Goal: Transaction & Acquisition: Book appointment/travel/reservation

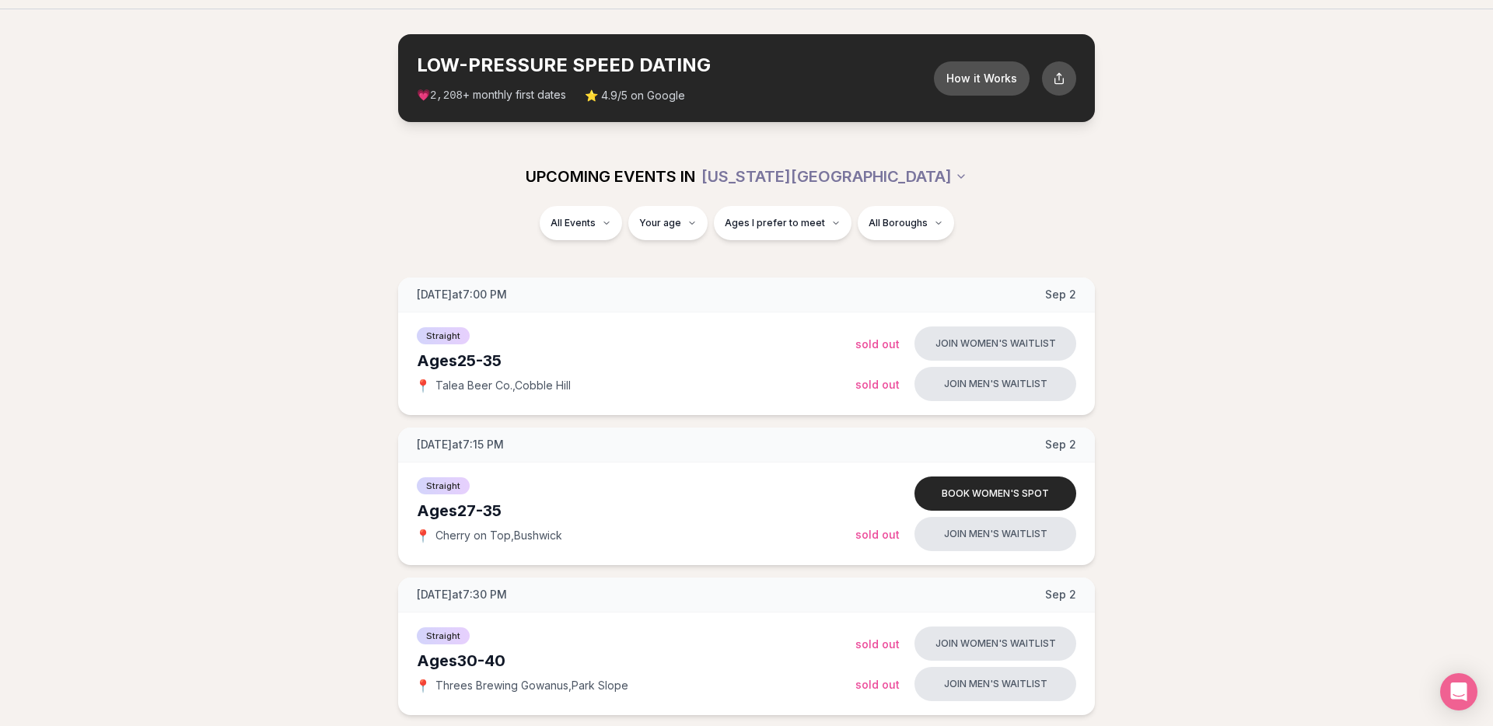
scroll to position [143, 0]
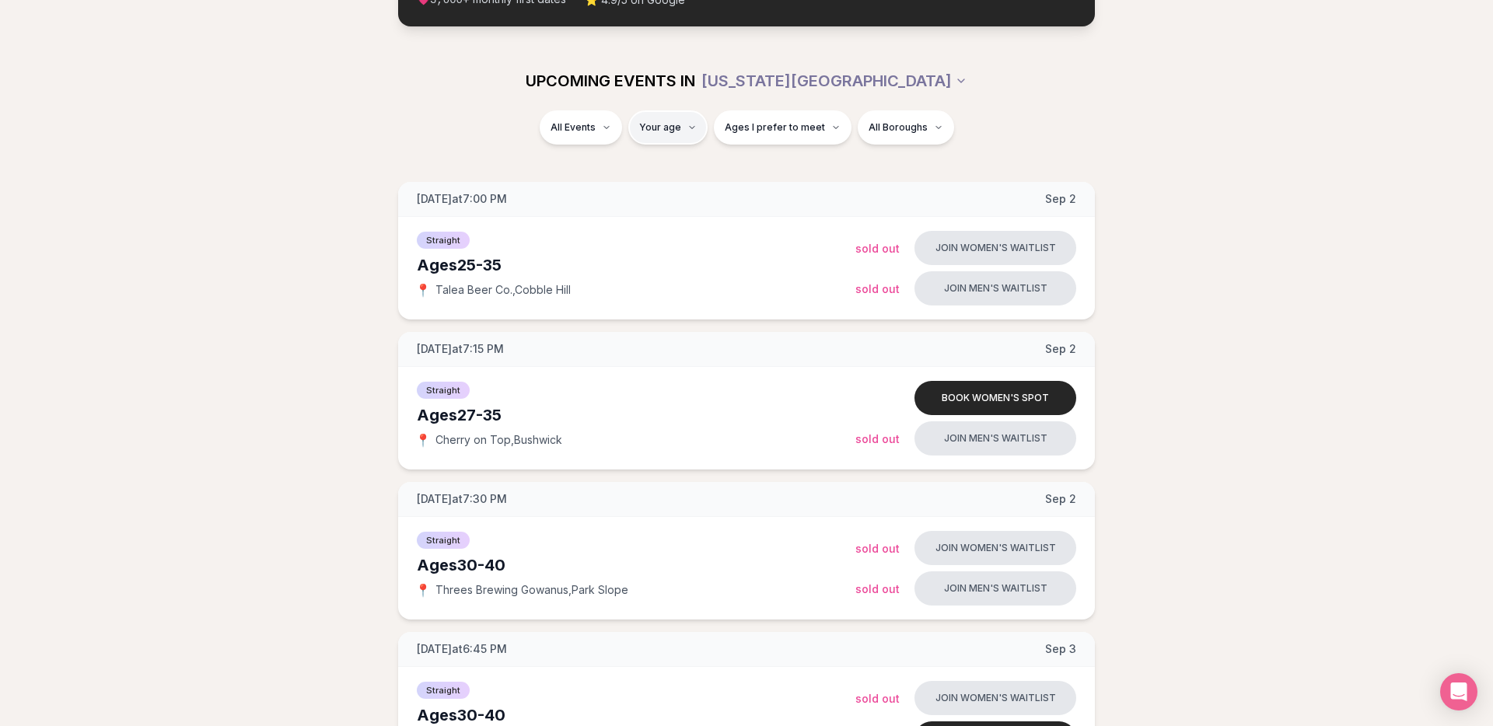
type input "**"
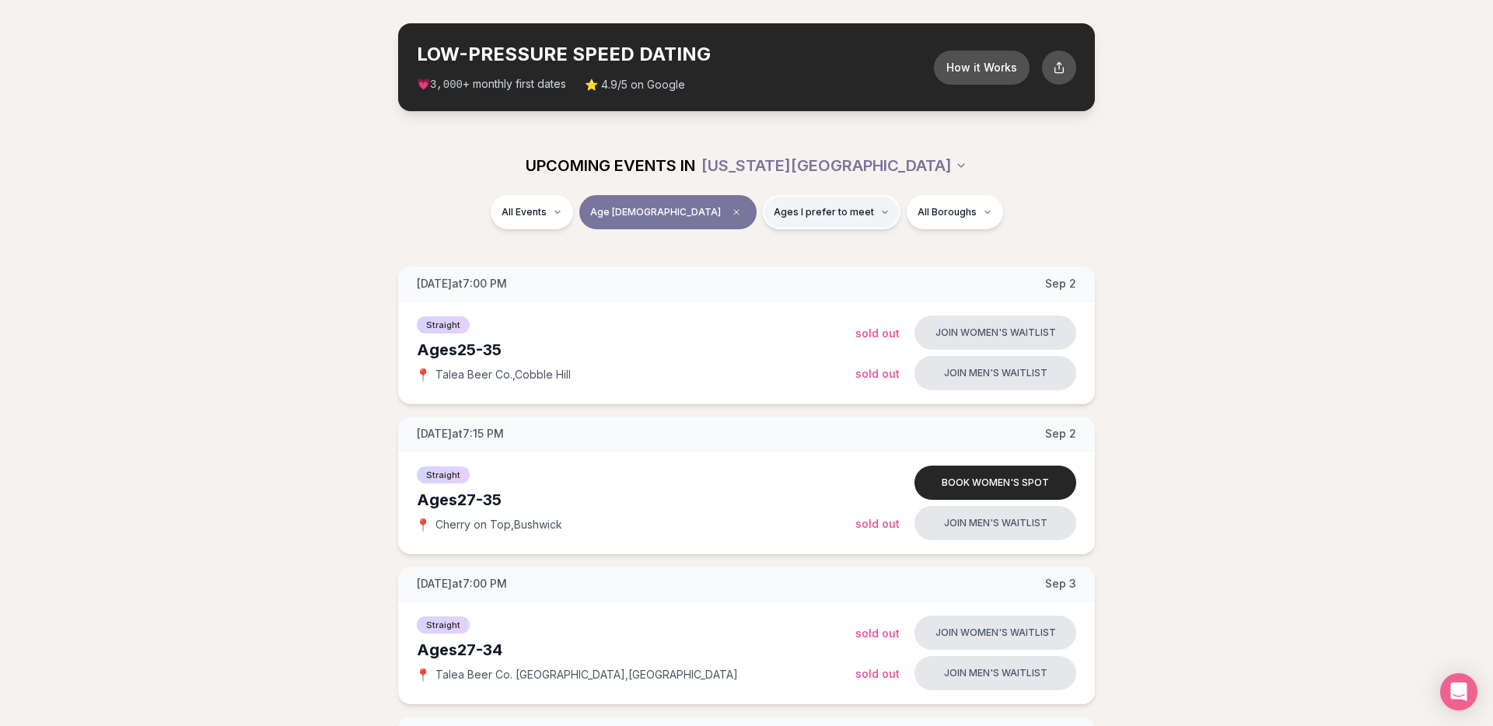
click at [880, 213] on icon "button" at bounding box center [884, 212] width 9 height 9
click at [777, 270] on span "Around my age" at bounding box center [775, 272] width 79 height 16
click at [727, 270] on button "Around my age" at bounding box center [720, 271] width 12 height 12
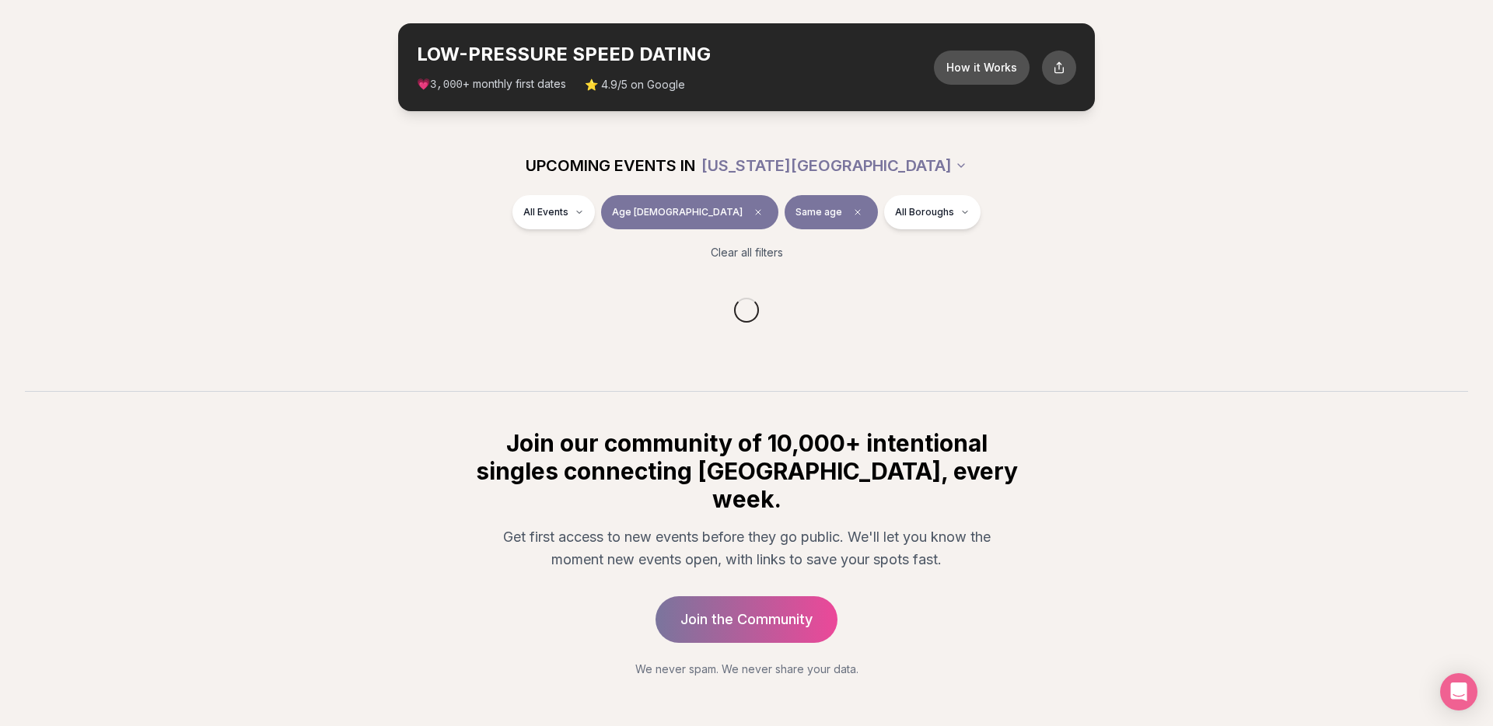
click at [955, 215] on div "All Events Age [DEMOGRAPHIC_DATA] Same age All Boroughs" at bounding box center [746, 215] width 871 height 40
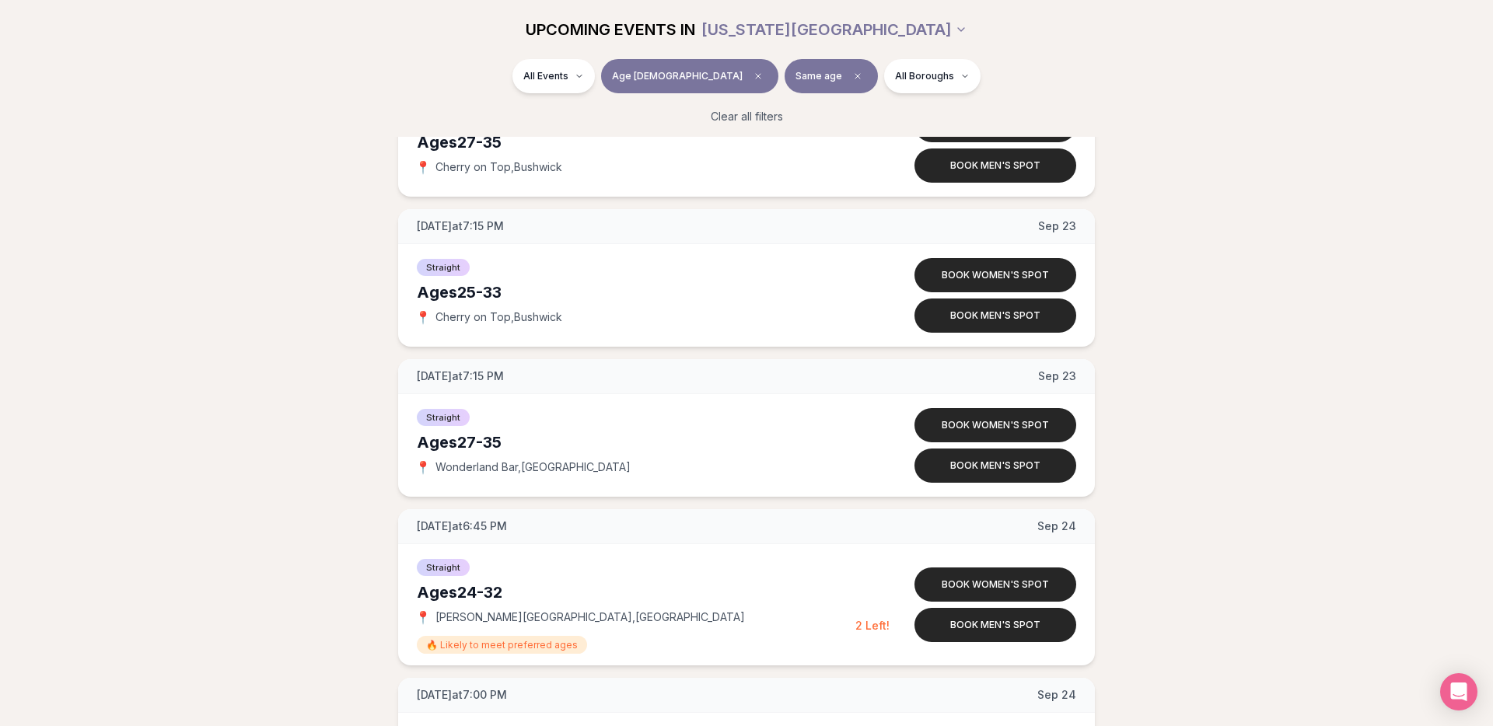
scroll to position [3100, 0]
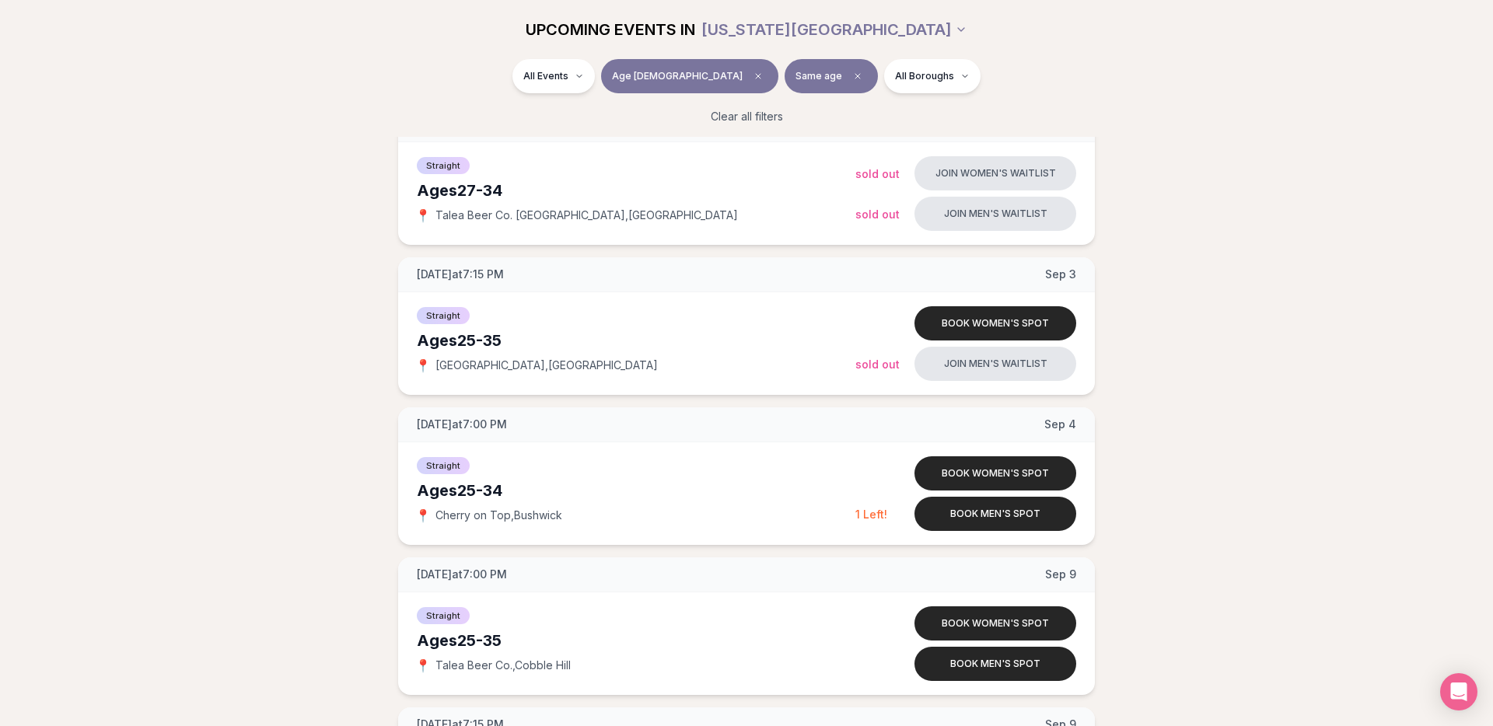
scroll to position [695, 0]
